Goal: Task Accomplishment & Management: Manage account settings

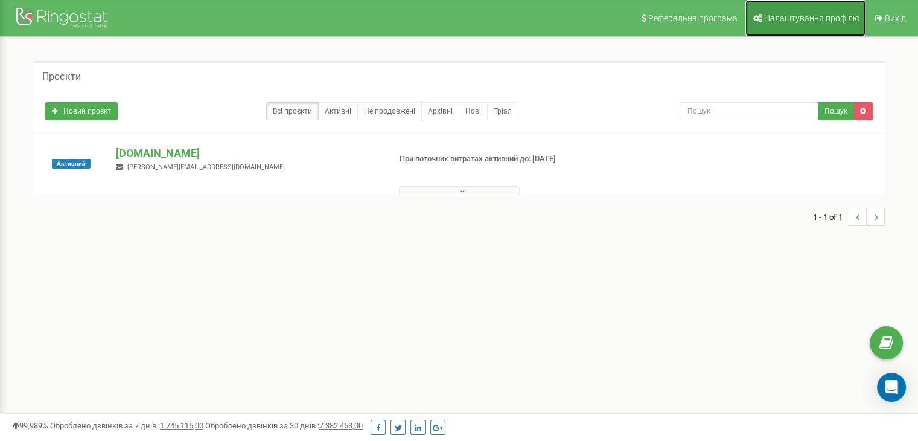
click at [818, 10] on link "Налаштування профілю" at bounding box center [806, 18] width 120 height 36
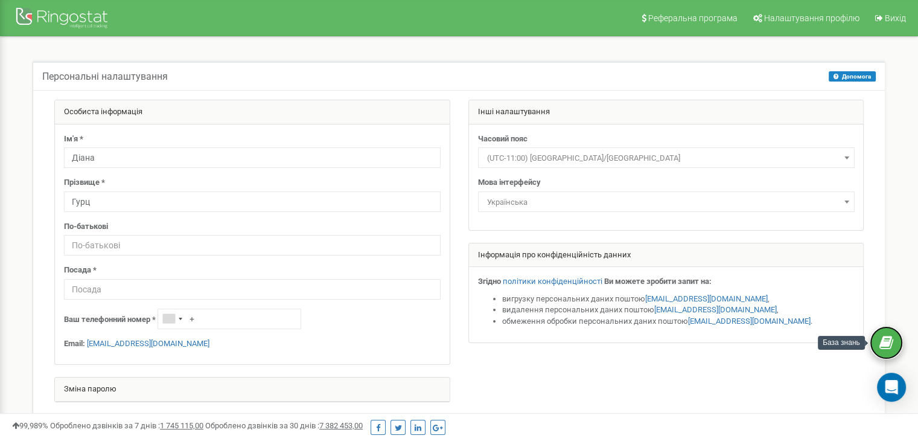
click at [896, 338] on link at bounding box center [886, 342] width 33 height 33
click at [61, 16] on div at bounding box center [63, 19] width 97 height 29
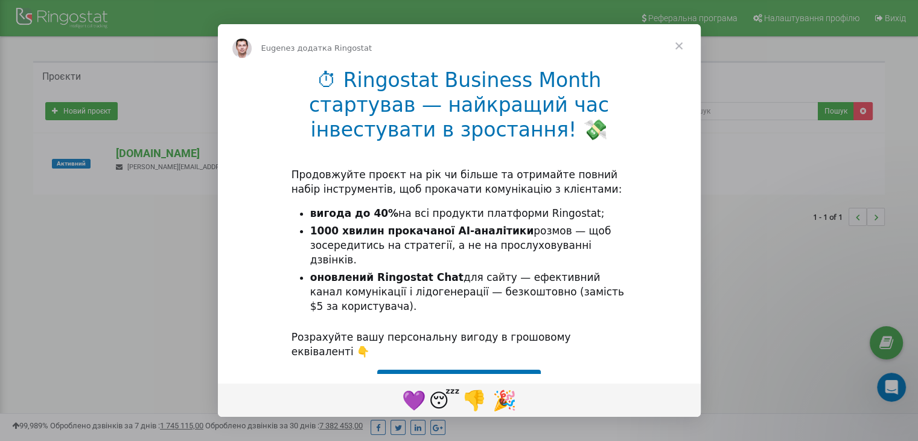
click at [678, 46] on span "Закрити" at bounding box center [679, 45] width 43 height 43
